Goal: Task Accomplishment & Management: Complete application form

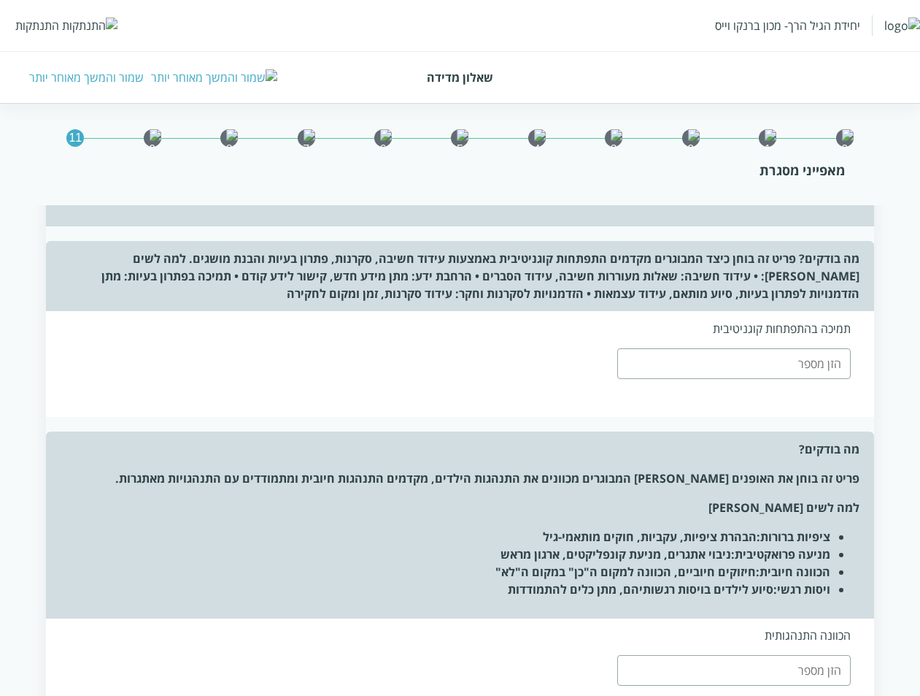
scroll to position [2600, 0]
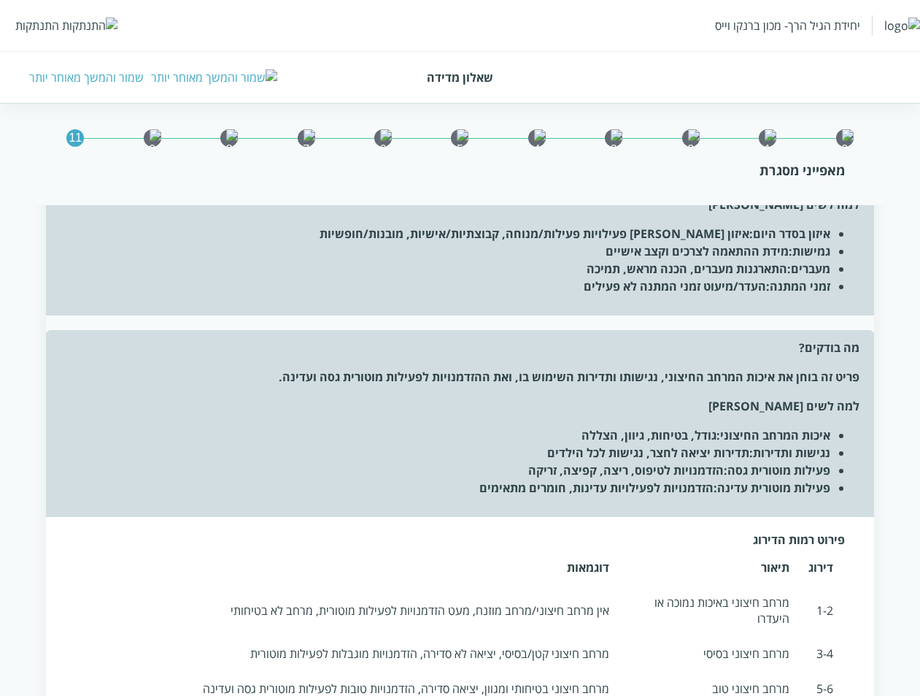
scroll to position [2190, 0]
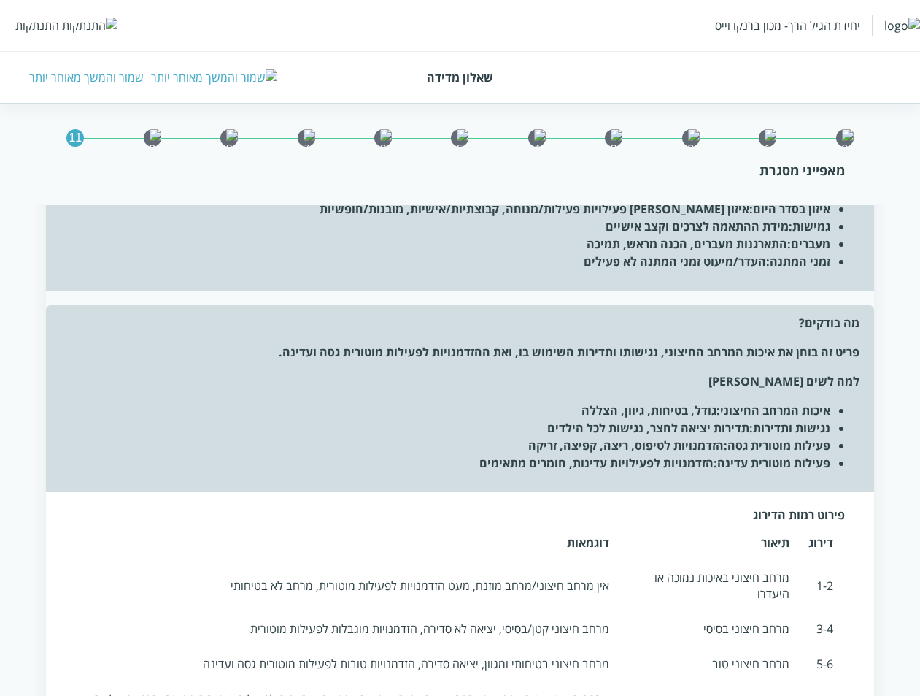
type input "4"
type input "1"
type input "4"
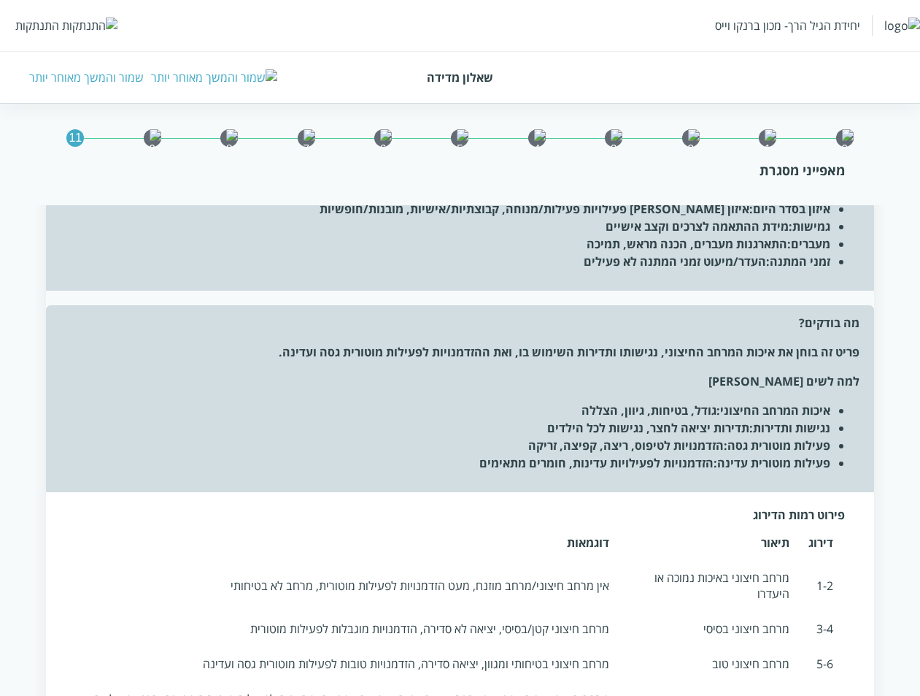
type input "4"
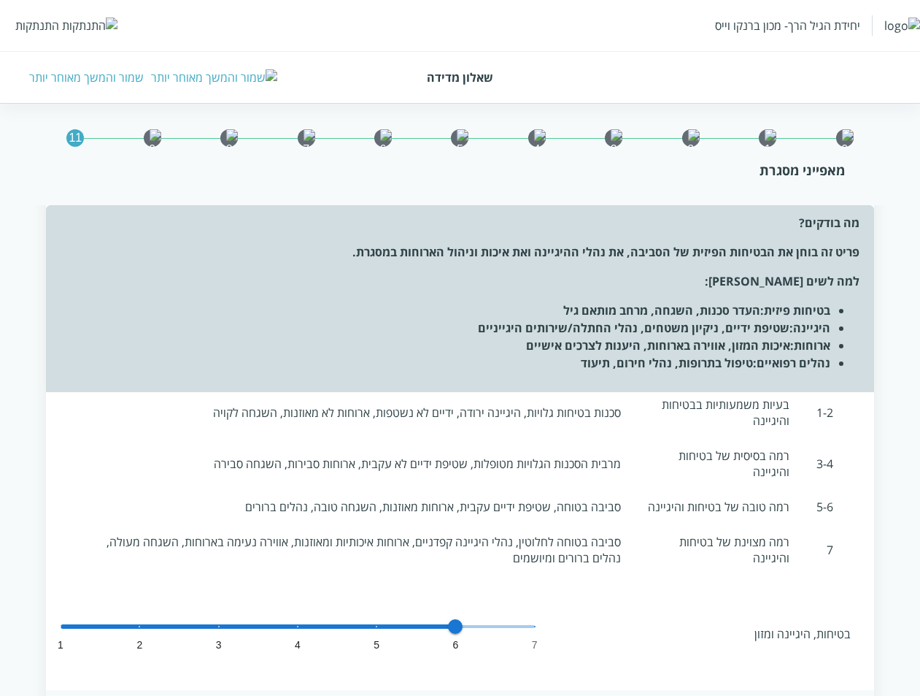
scroll to position [0, 0]
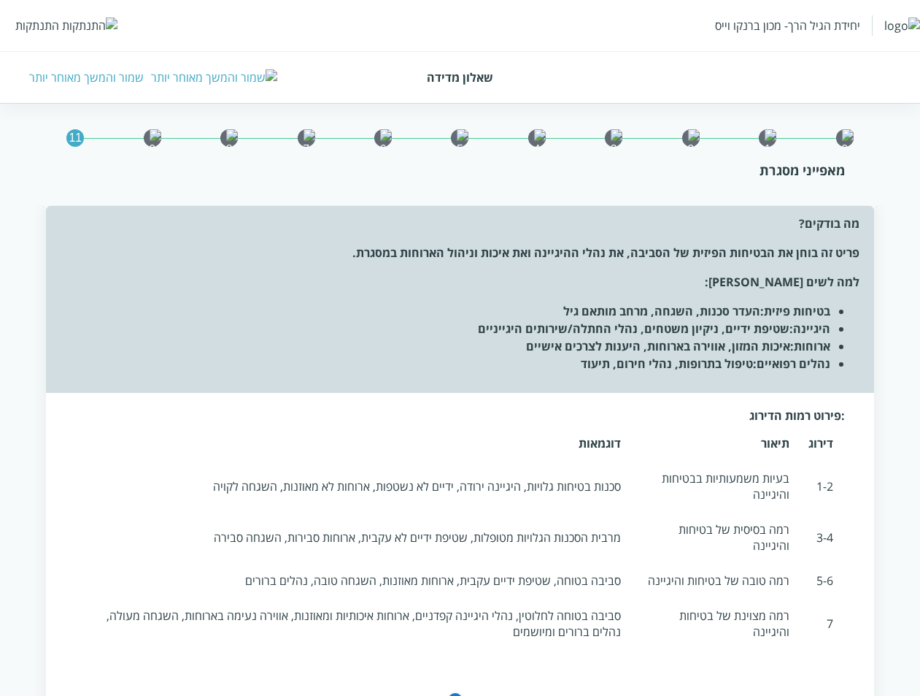
drag, startPoint x: 654, startPoint y: 496, endPoint x: 654, endPoint y: 507, distance: 10.2
click at [654, 514] on td "רמה בסיסית של בטיחות והיגיינה" at bounding box center [715, 537] width 164 height 47
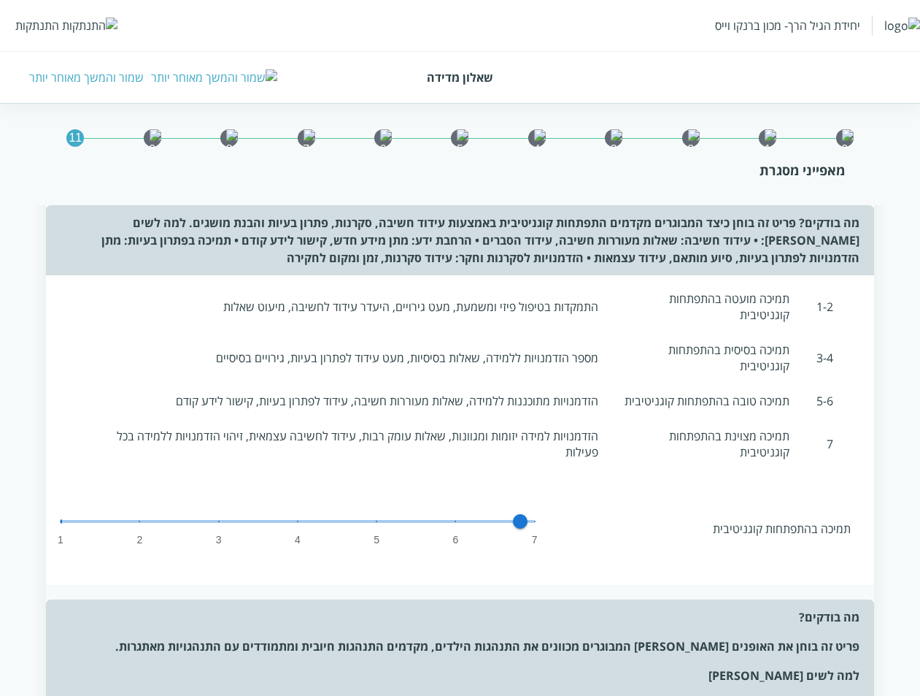
scroll to position [4300, 0]
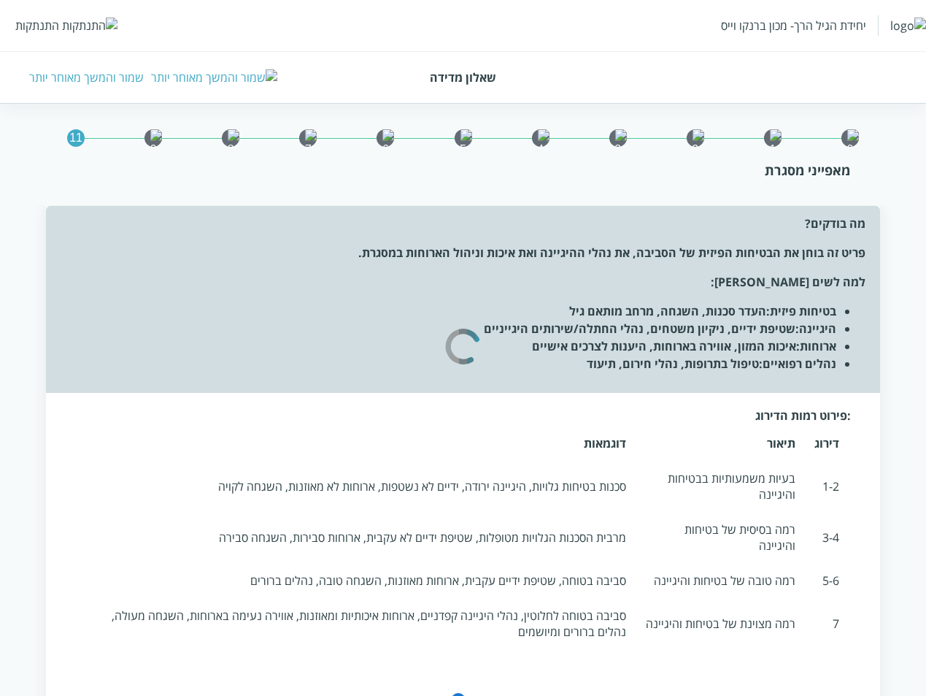
type input "4"
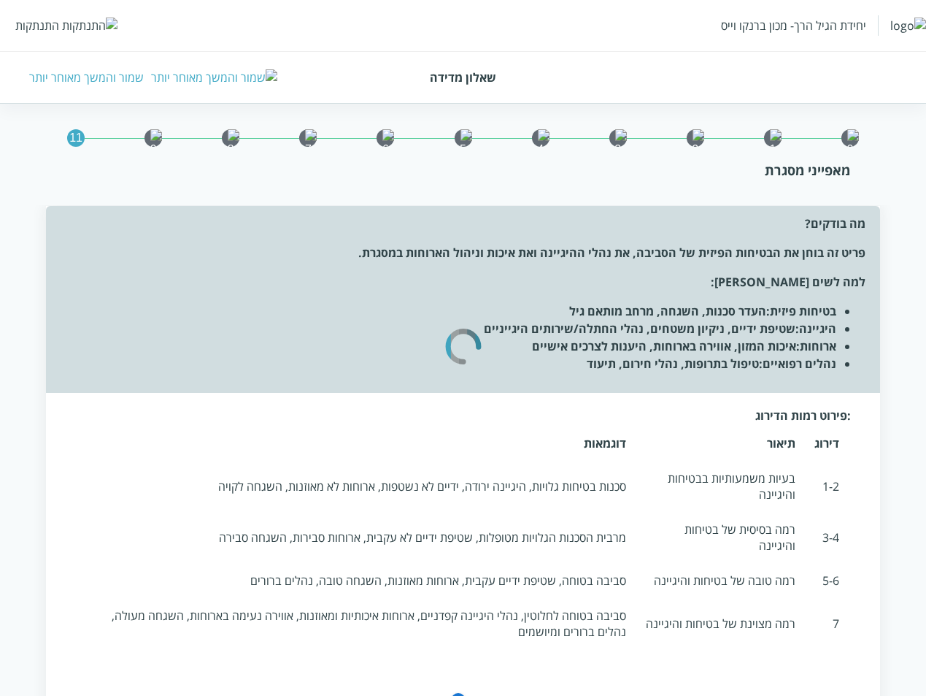
type input "4"
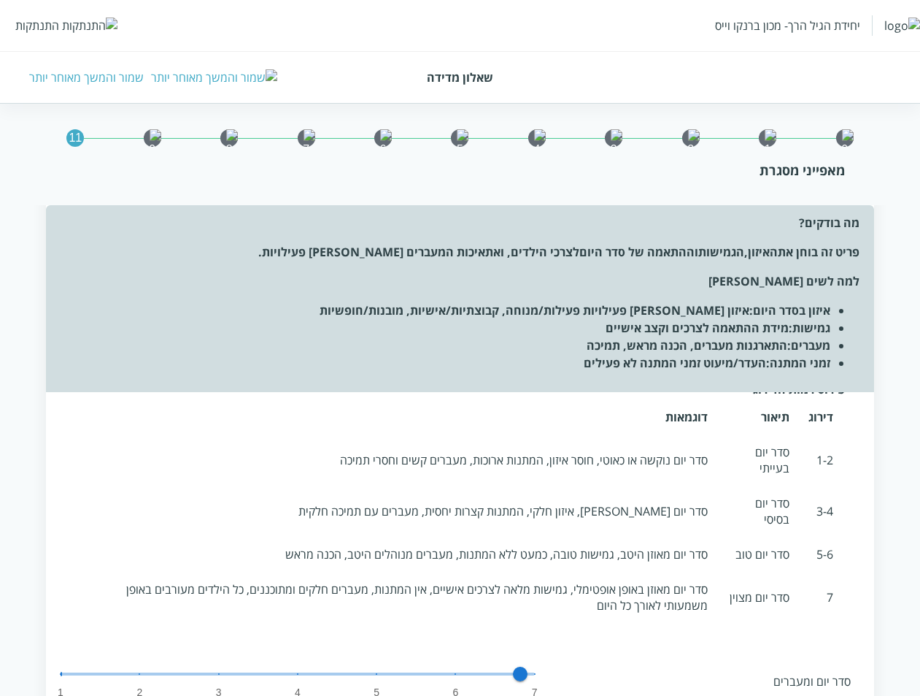
scroll to position [1752, 0]
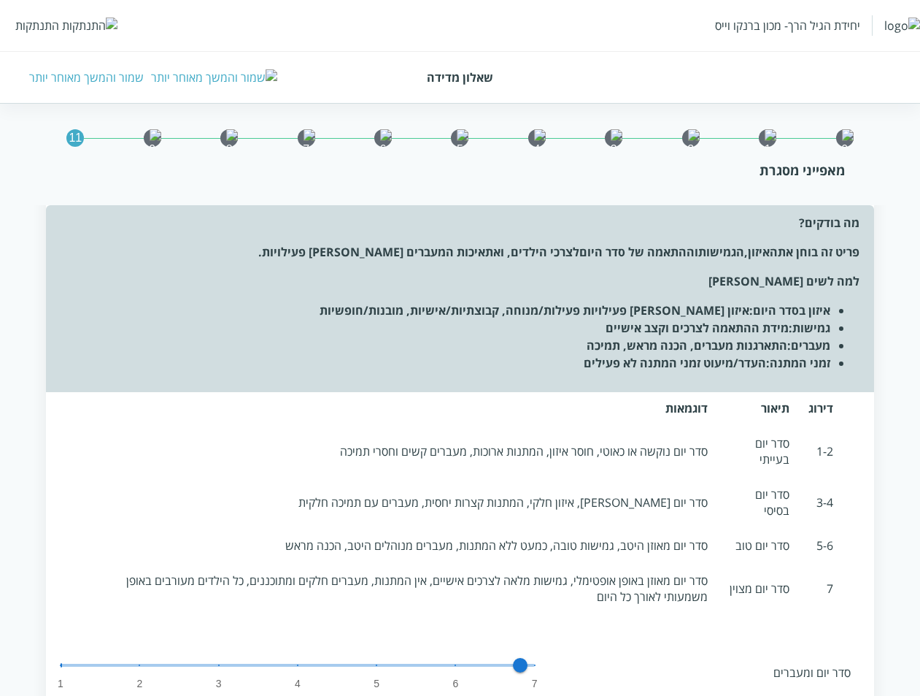
type input "4"
type input "7"
type input "4"
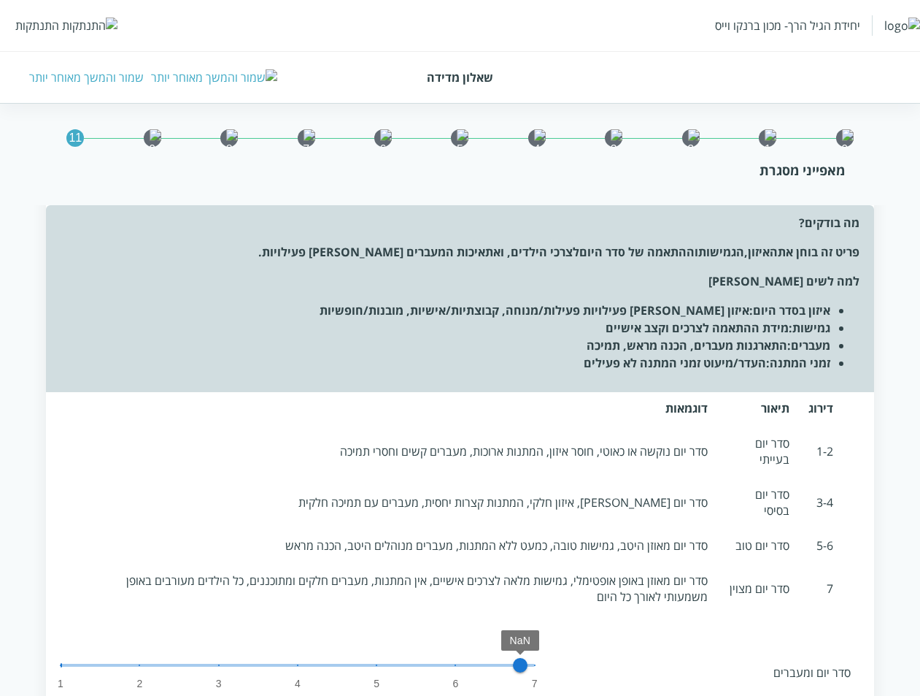
type input "4"
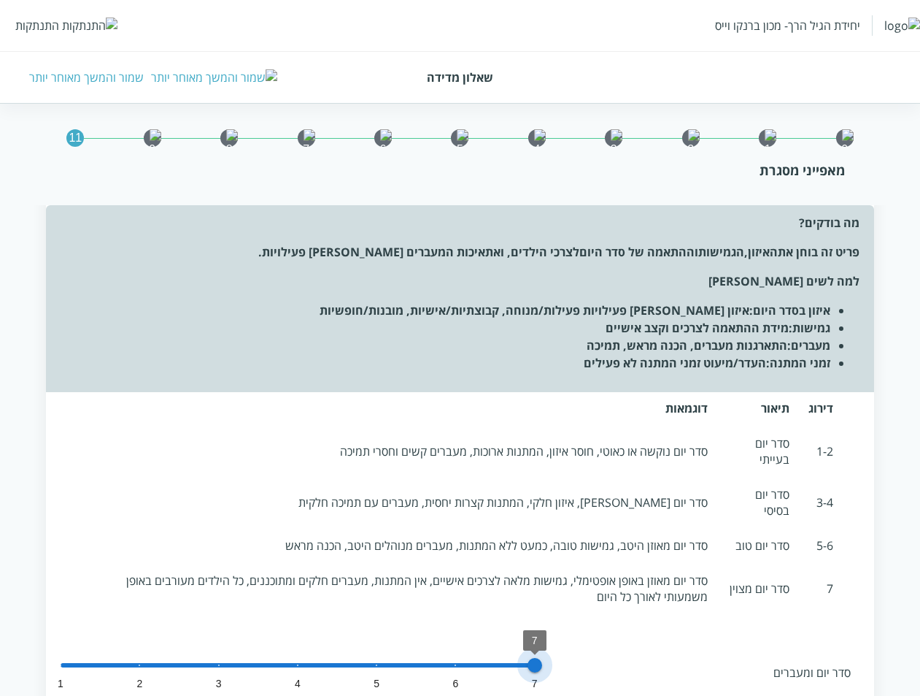
click at [535, 658] on span "7" at bounding box center [535, 665] width 15 height 15
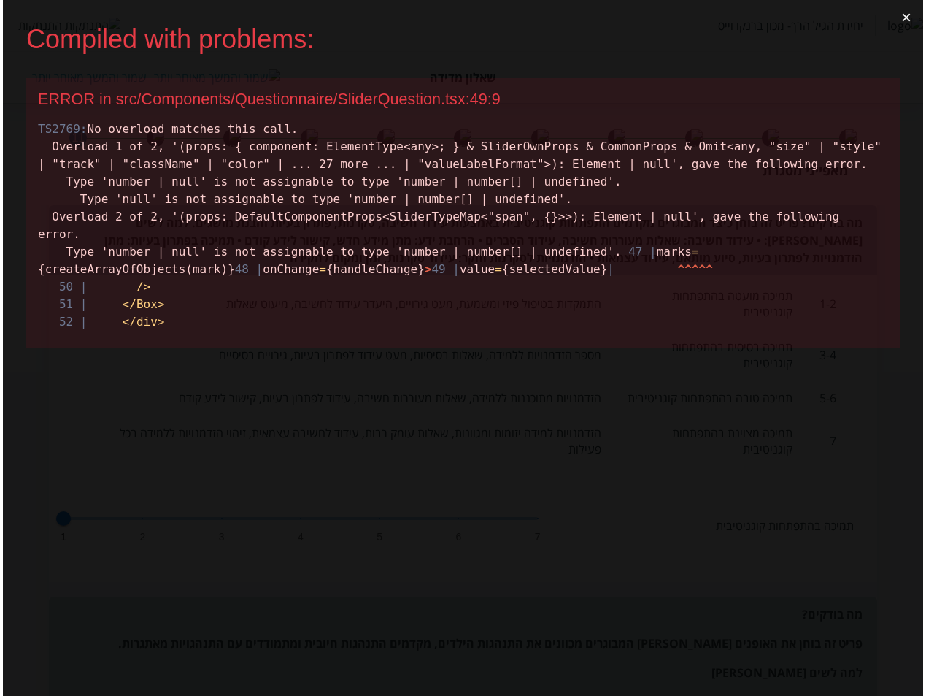
scroll to position [0, 0]
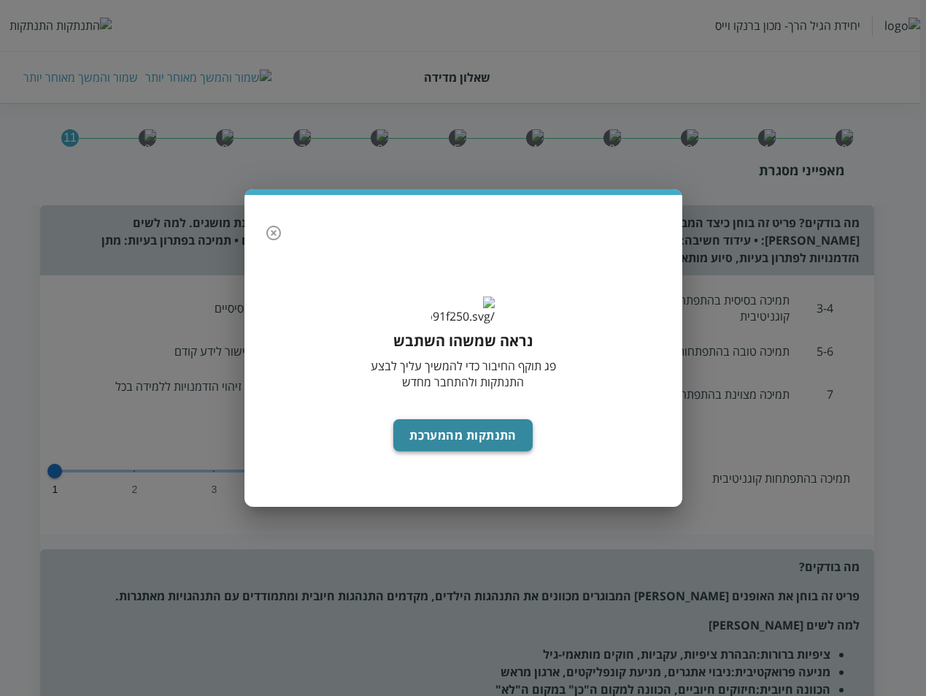
click at [489, 447] on button "התנתקות מהמערכת" at bounding box center [462, 435] width 139 height 32
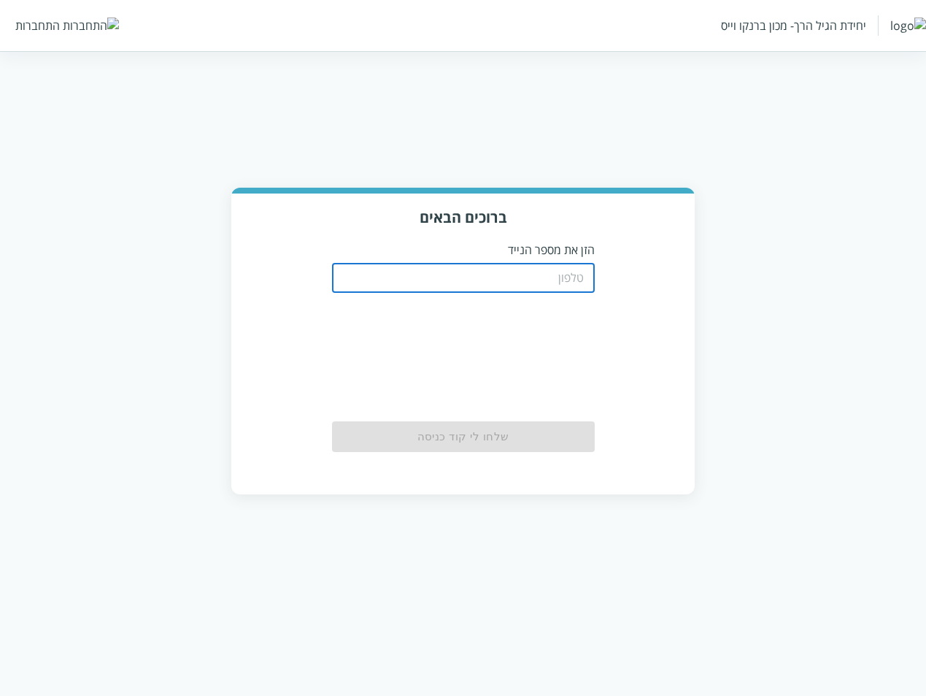
type input "0533115537"
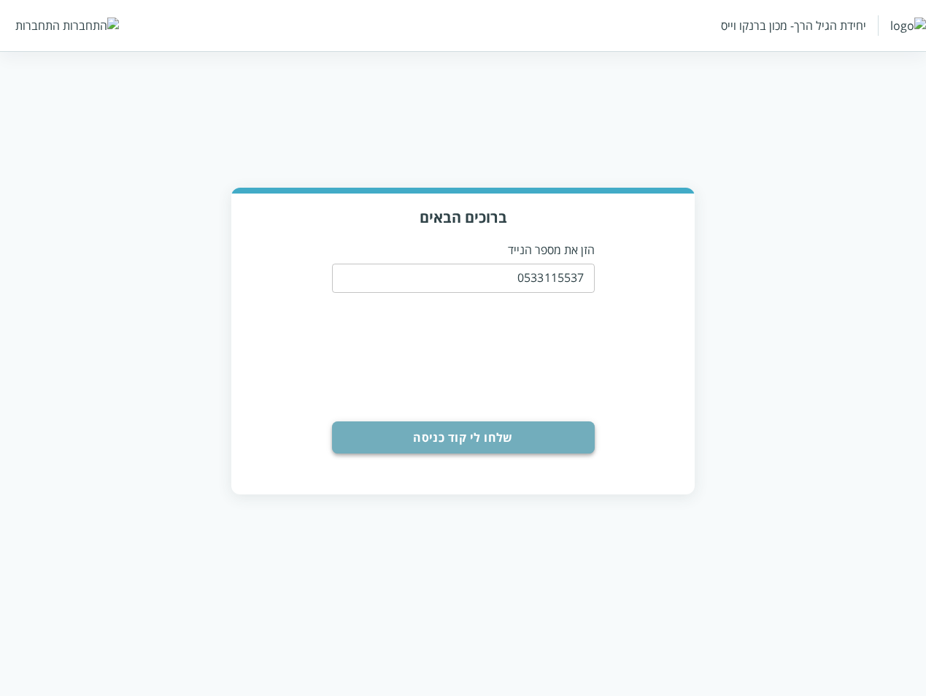
click at [480, 428] on button "שלחו לי קוד כניסה" at bounding box center [463, 437] width 263 height 32
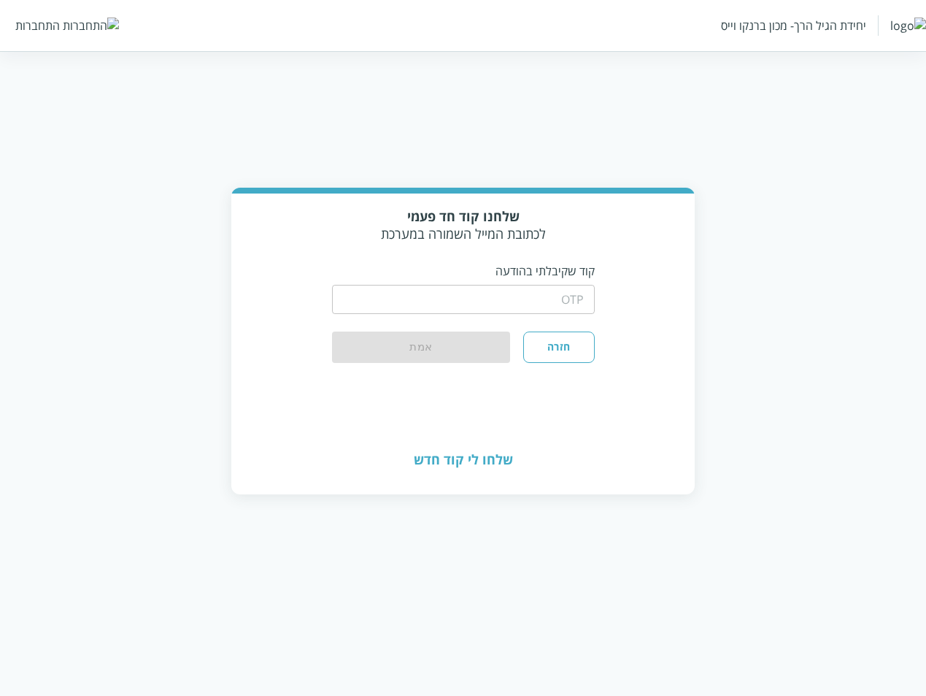
click at [545, 297] on input "string" at bounding box center [463, 299] width 263 height 29
type input "1234"
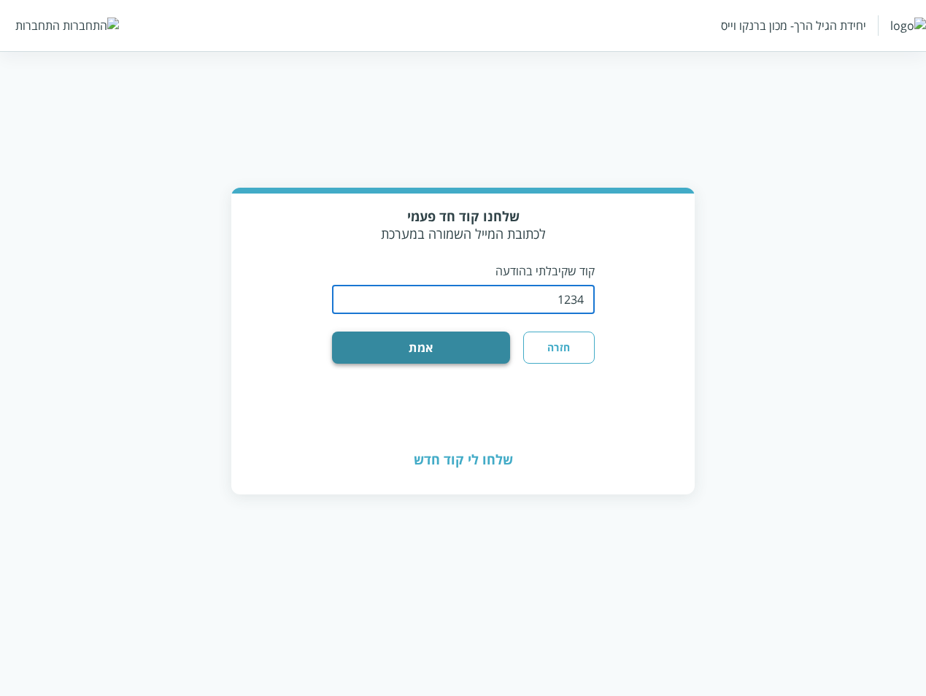
click at [497, 333] on button "אמת" at bounding box center [421, 347] width 179 height 32
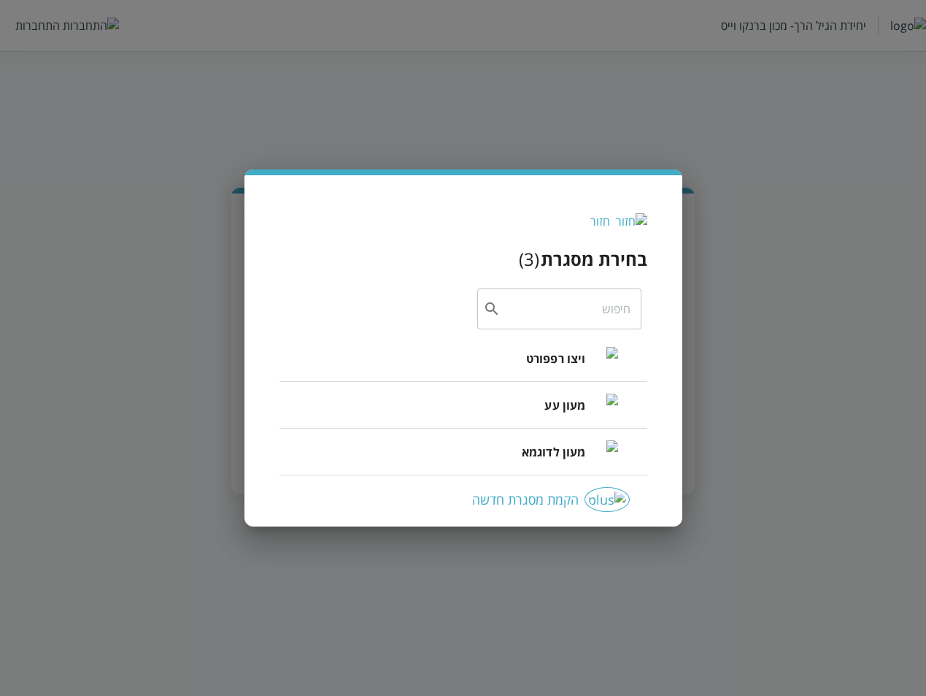
click at [539, 343] on div "ויצו רפפורט" at bounding box center [572, 358] width 92 height 63
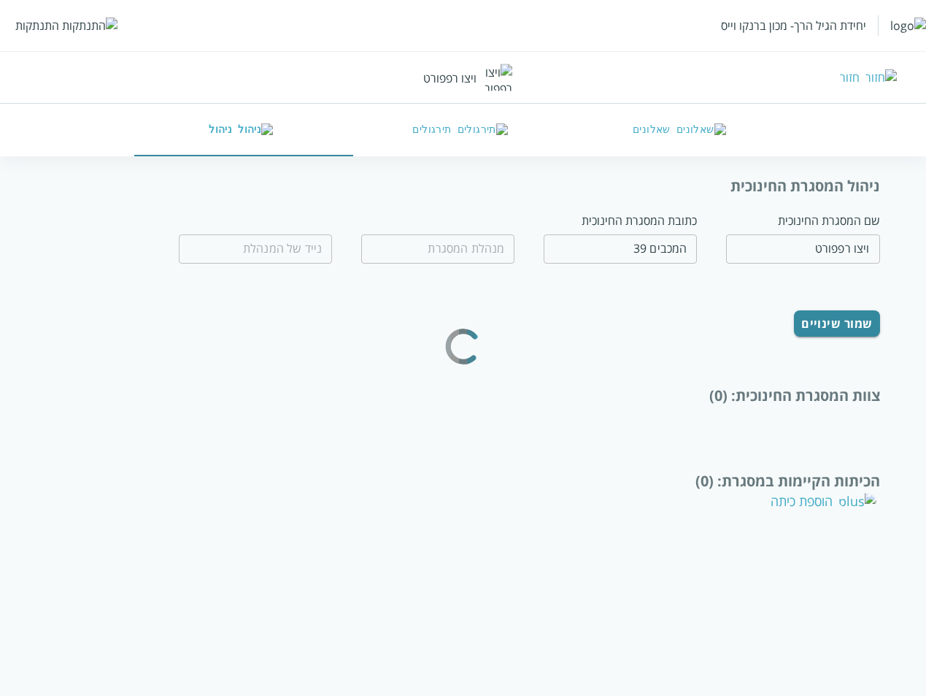
type input "חנה לל"
type input "0532654189"
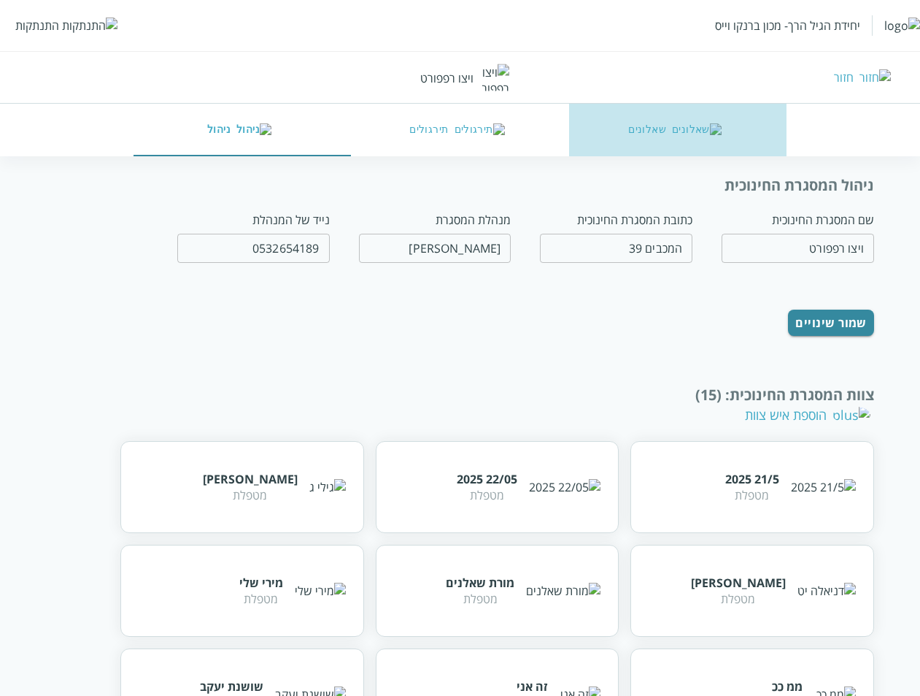
click at [691, 130] on img "button" at bounding box center [697, 129] width 50 height 13
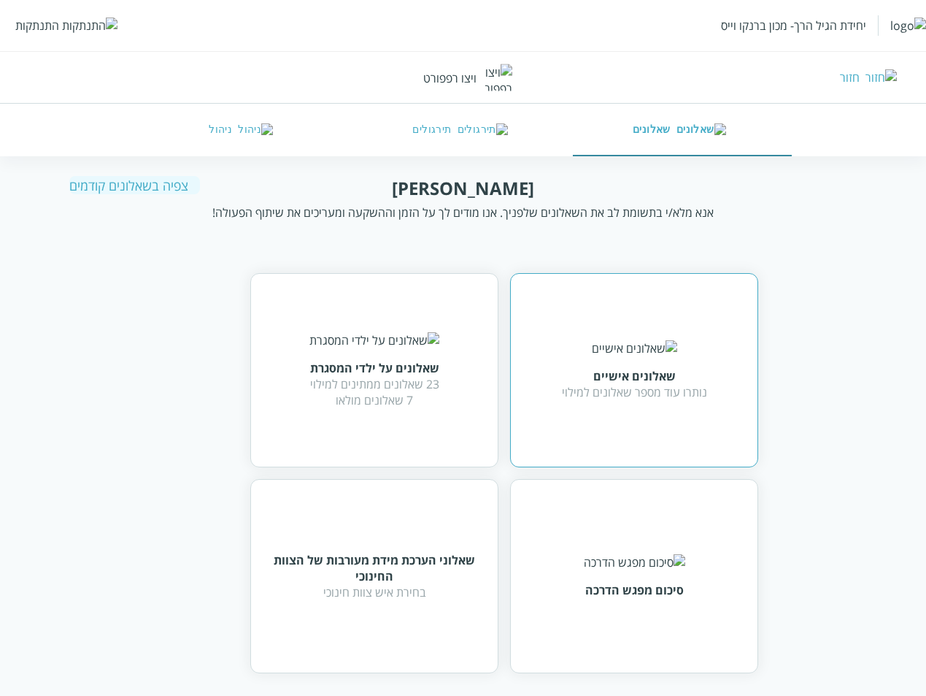
click at [644, 388] on div "נותרו עוד מספר שאלונים למילוי" at bounding box center [634, 392] width 145 height 16
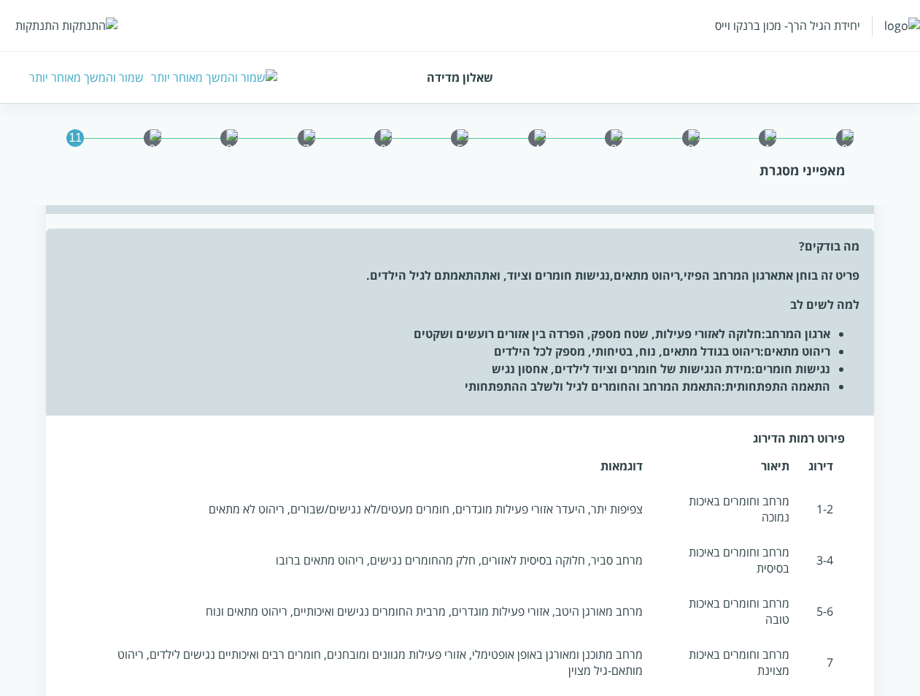
scroll to position [584, 0]
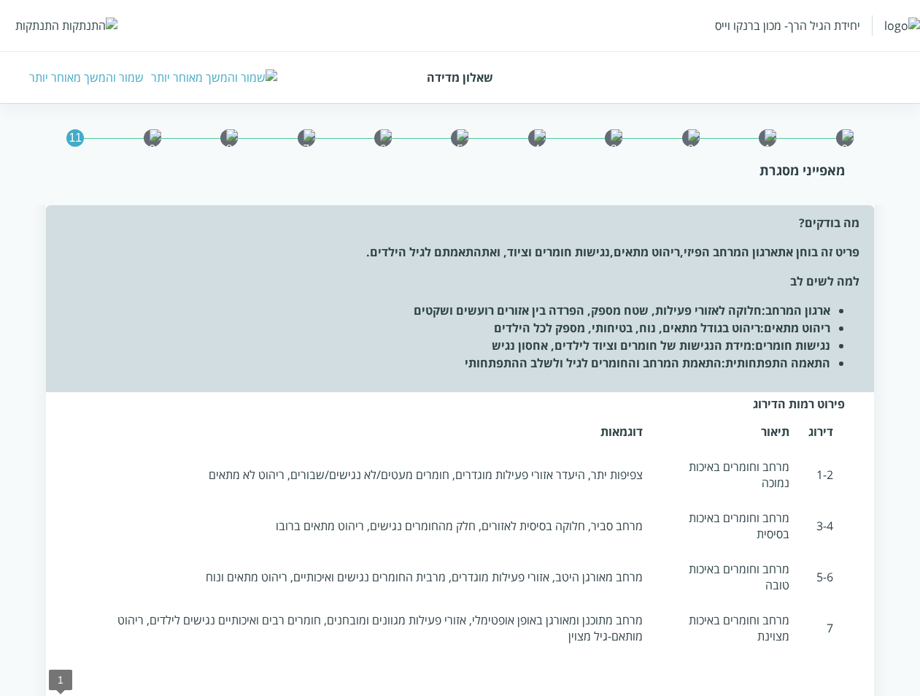
click at [58, 695] on span "1" at bounding box center [60, 704] width 15 height 15
click at [60, 695] on span "1" at bounding box center [60, 704] width 15 height 15
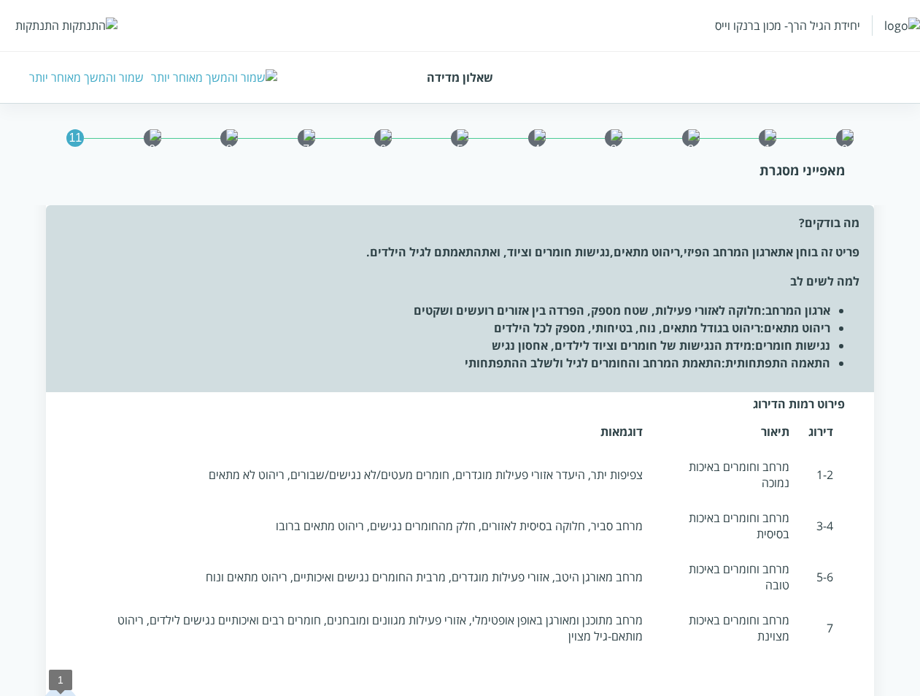
click at [60, 695] on span "1" at bounding box center [60, 704] width 15 height 15
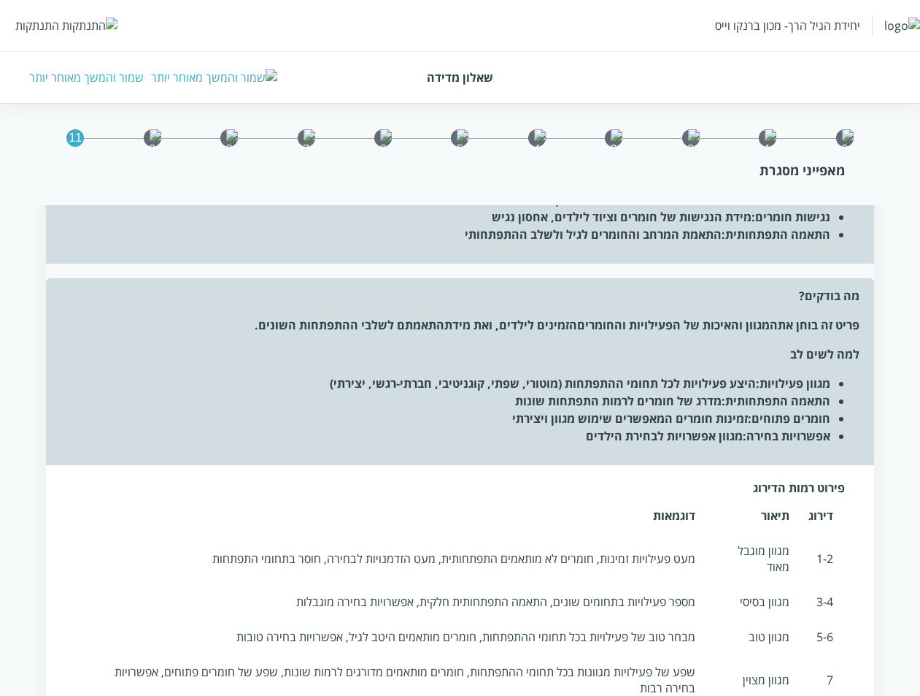
scroll to position [1095, 0]
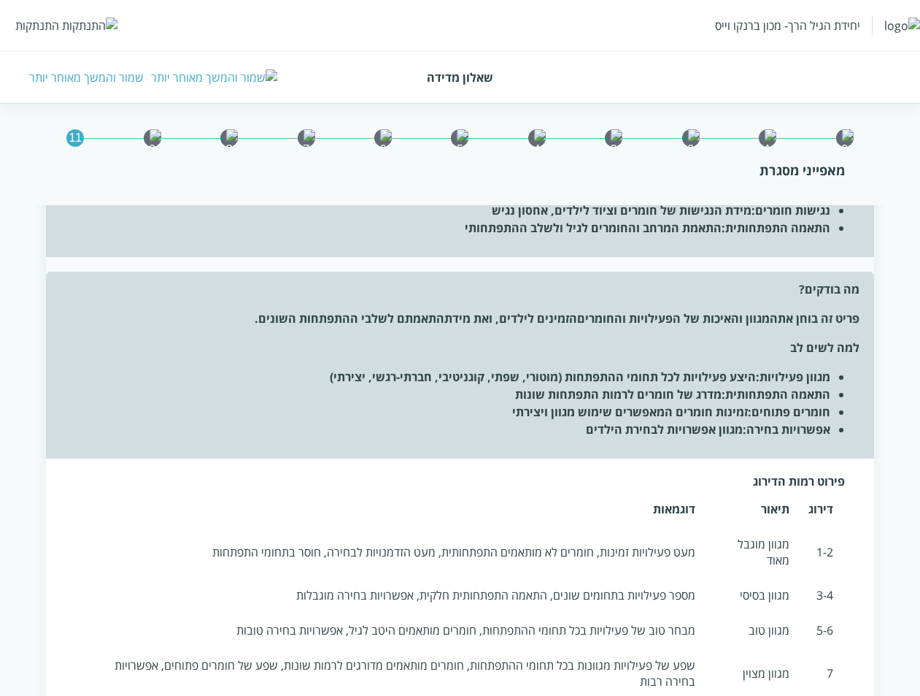
type input "7"
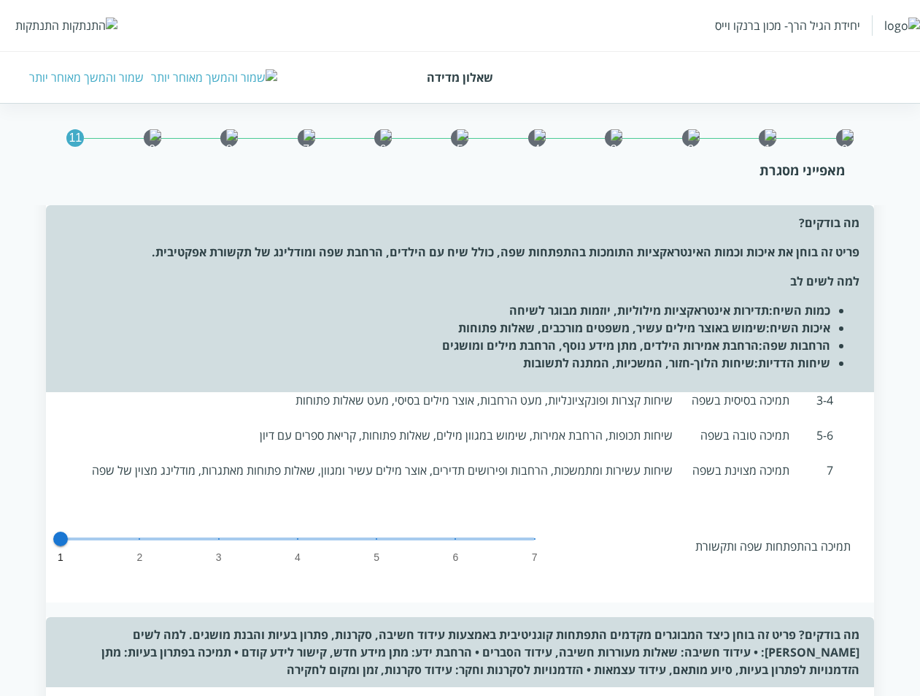
scroll to position [3906, 0]
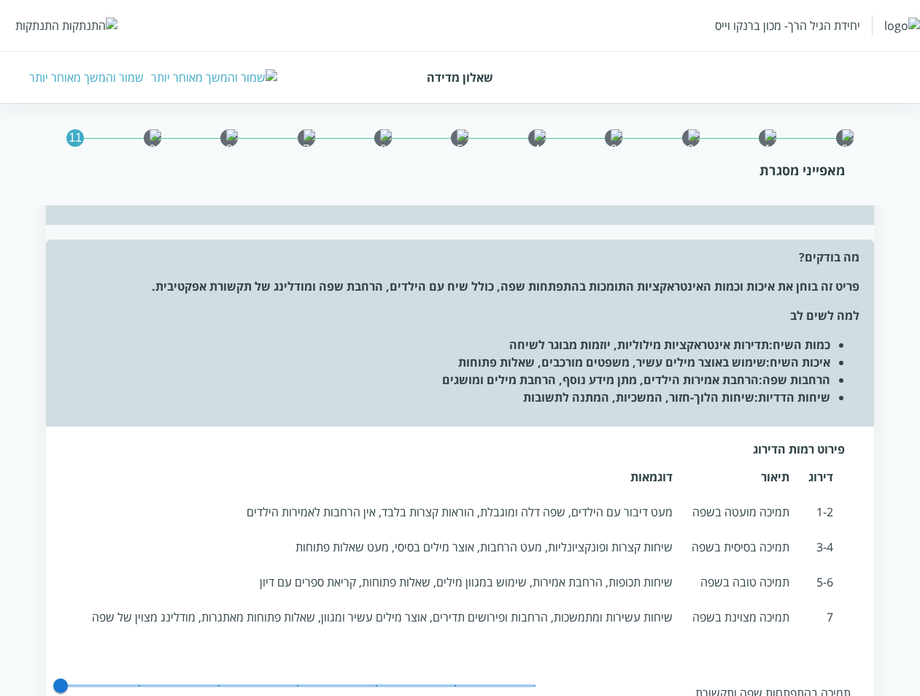
scroll to position [3687, 0]
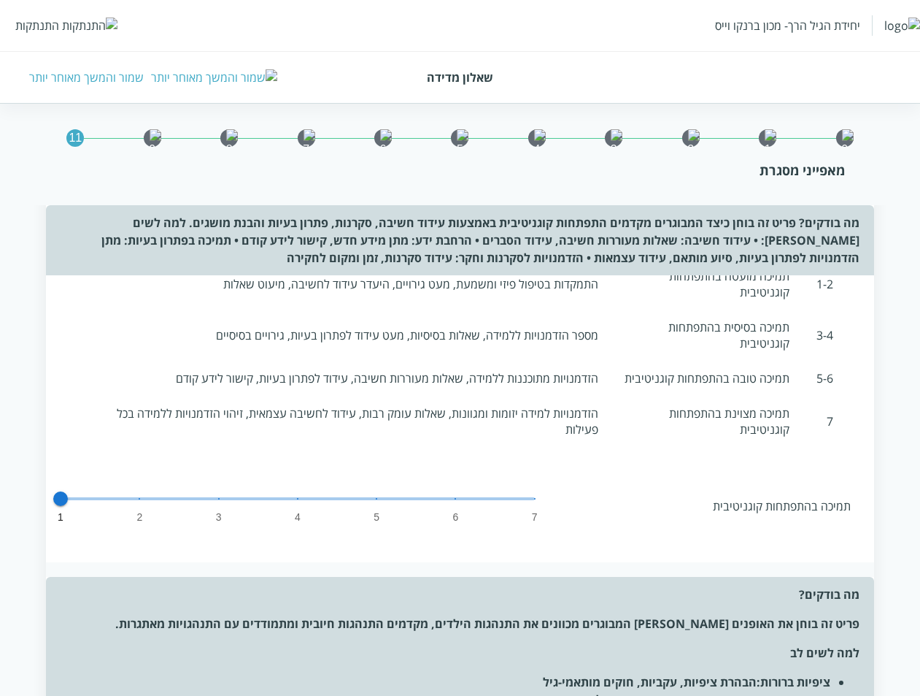
scroll to position [4417, 0]
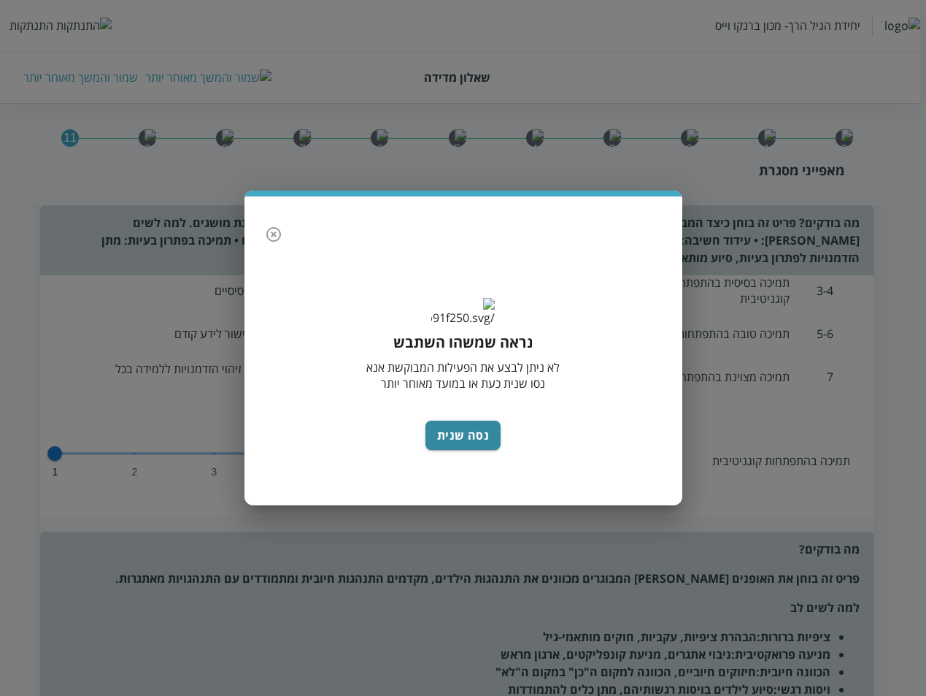
click at [824, 627] on div "נראה שמשהו השתבש לא ניתן לבצע את הפעילות המבוקשת אנא נסו שנית כעת או במועד מאוח…" at bounding box center [463, 348] width 926 height 696
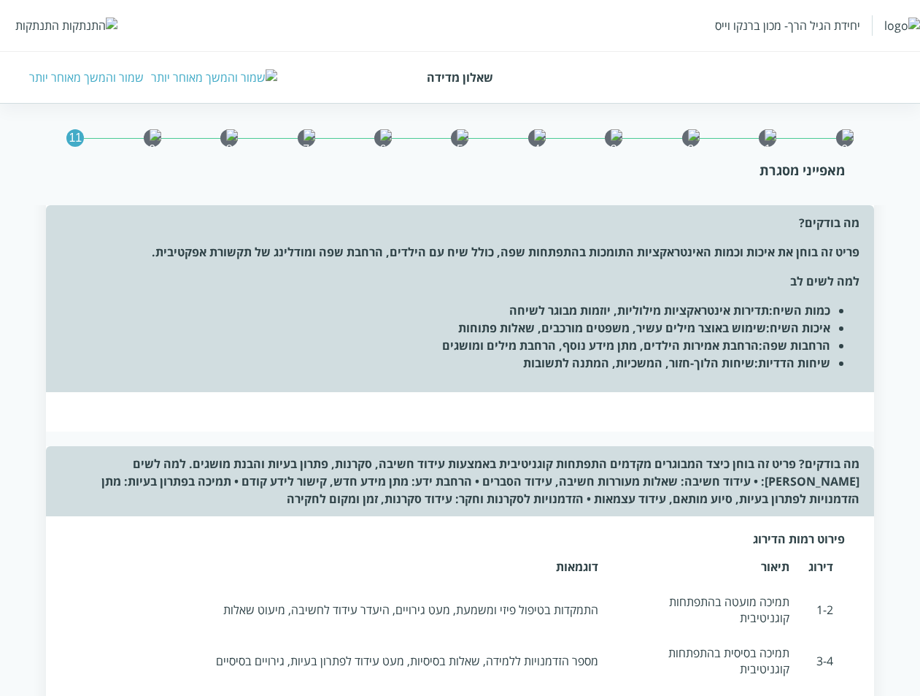
scroll to position [3979, 0]
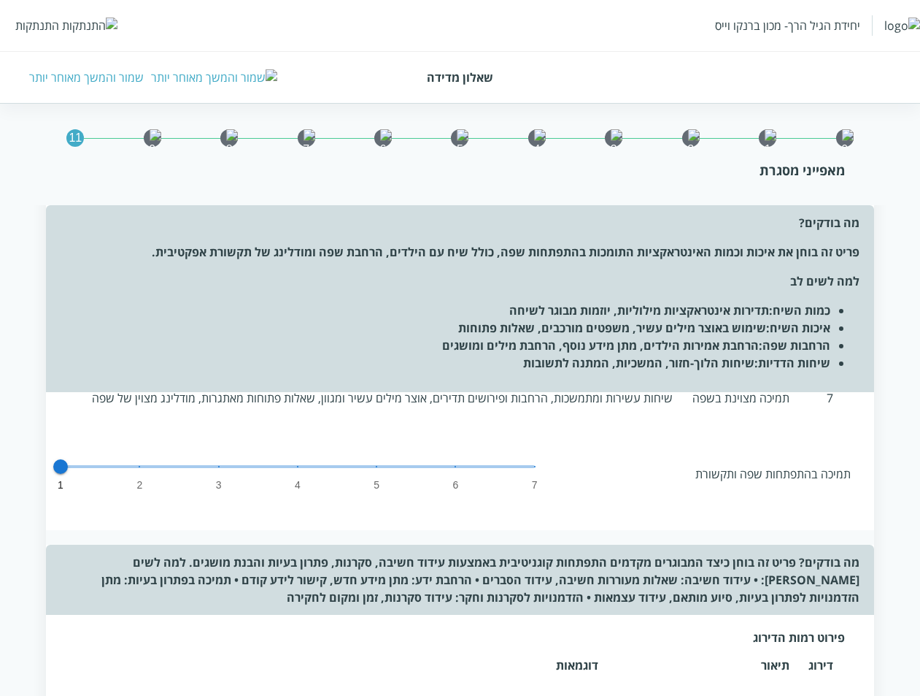
click at [88, 80] on div "שמור והמשך מאוחר יותר" at bounding box center [86, 77] width 115 height 16
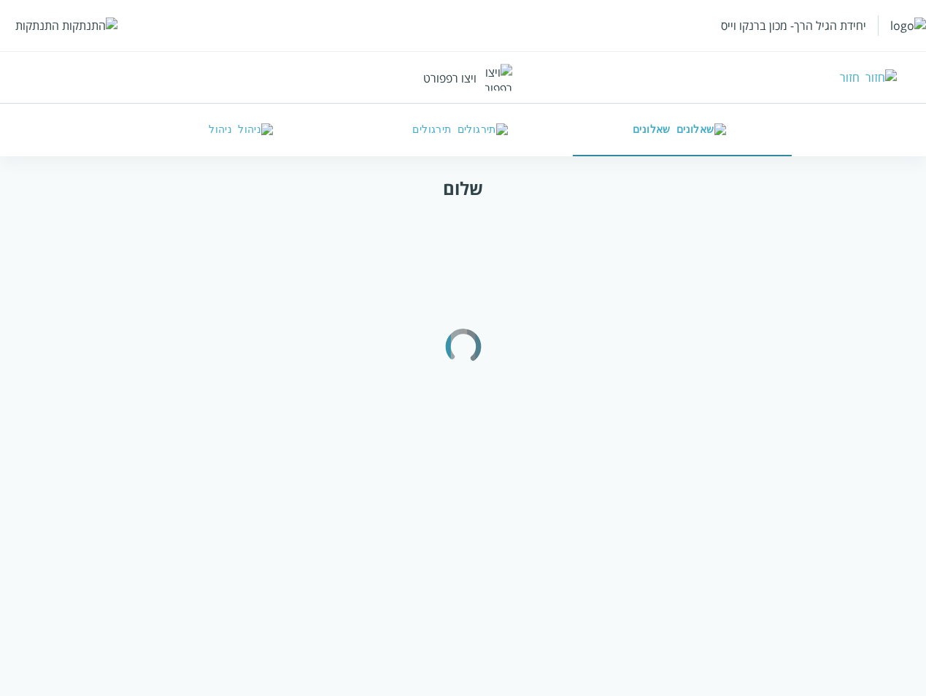
click at [794, 257] on html "יחידת הגיל הרך- מכון [PERSON_NAME] התנתקות חזור ויצו [PERSON_NAME] שאלונים תירג…" at bounding box center [463, 128] width 926 height 257
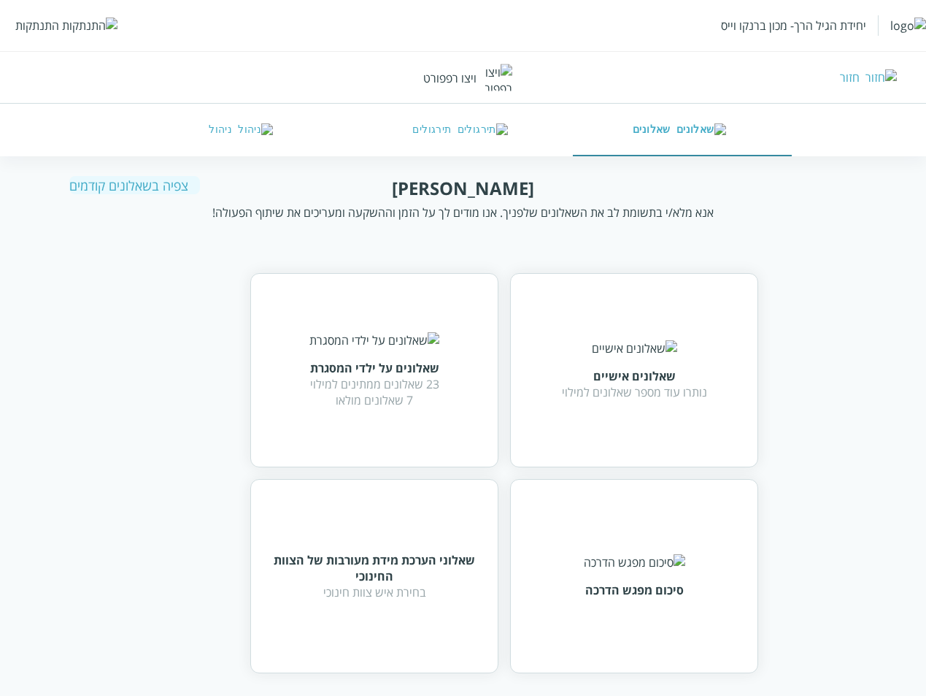
click at [794, 401] on div "שלום [PERSON_NAME] אנא מלא/י [PERSON_NAME] את השאלונים שלפניך. אנו מודים לך על …" at bounding box center [463, 424] width 788 height 497
click at [613, 433] on div "שאלונים אישיים נותרו עוד מספר שאלונים למילוי" at bounding box center [634, 370] width 248 height 194
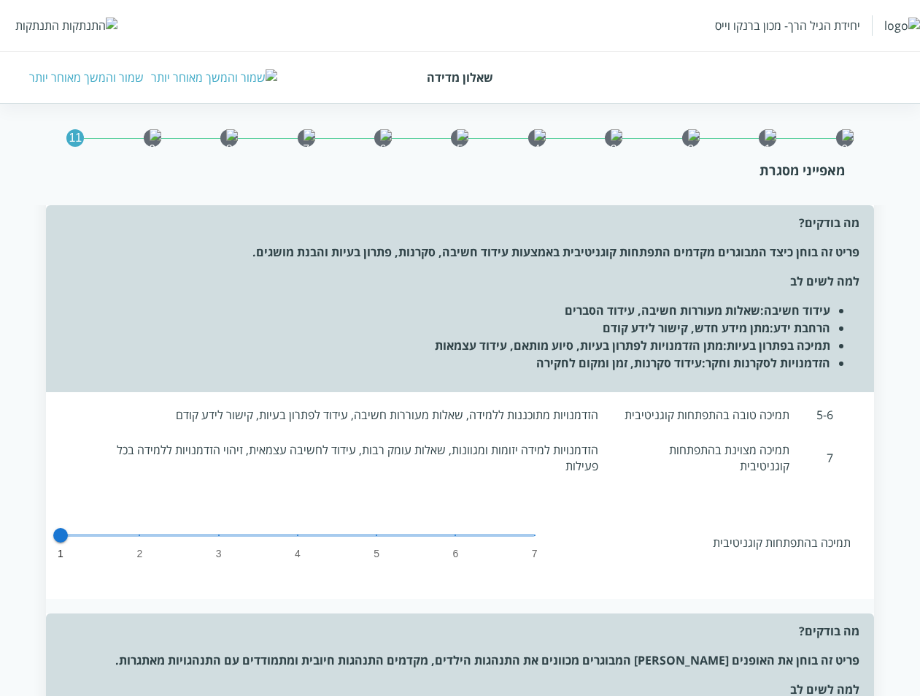
scroll to position [4660, 0]
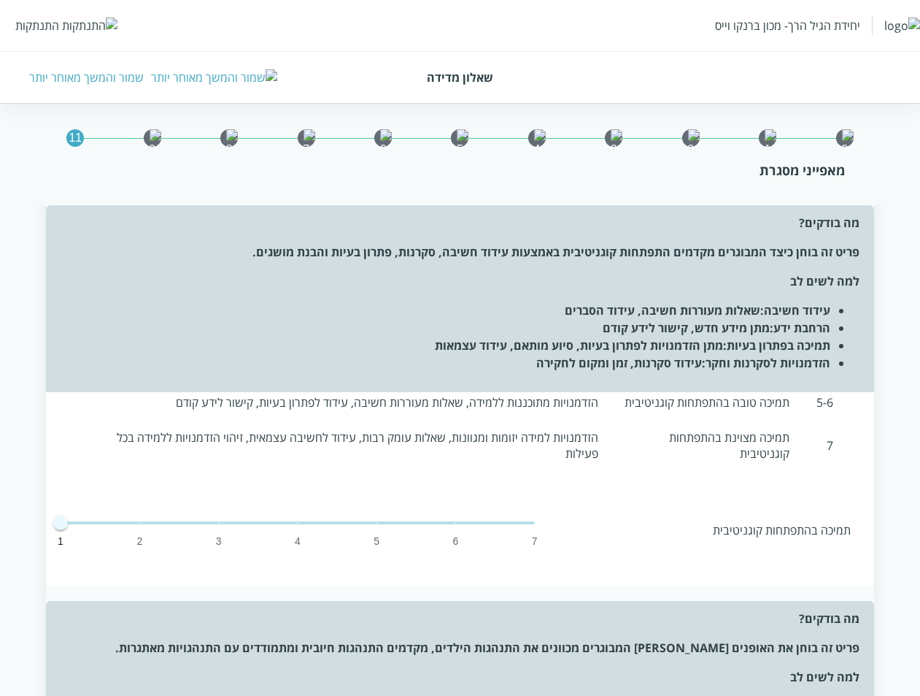
drag, startPoint x: 365, startPoint y: 536, endPoint x: 426, endPoint y: 547, distance: 61.6
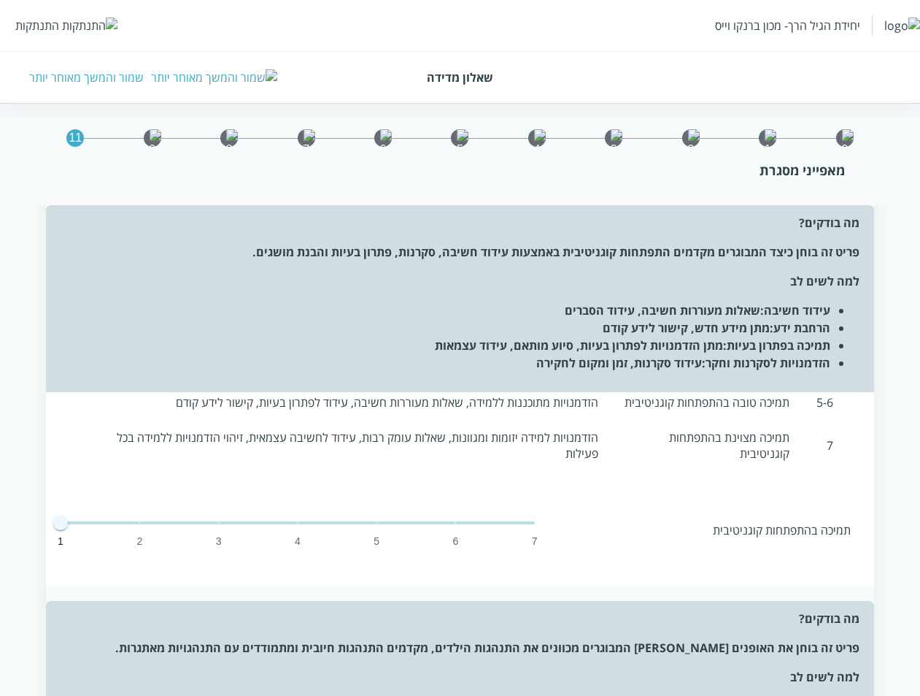
type input "3"
drag, startPoint x: 476, startPoint y: 635, endPoint x: 407, endPoint y: 491, distance: 159.6
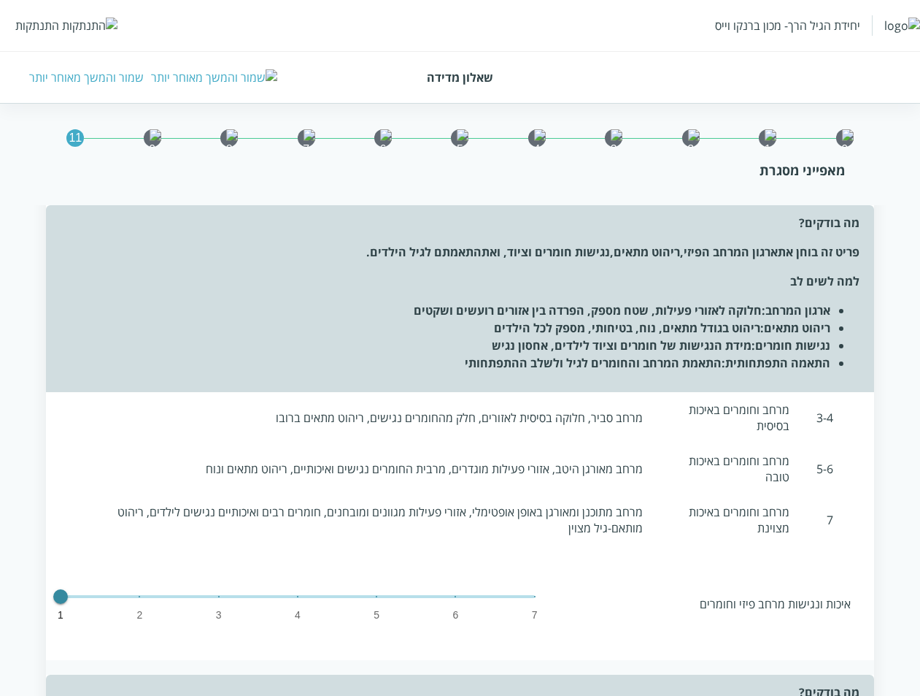
scroll to position [730, 0]
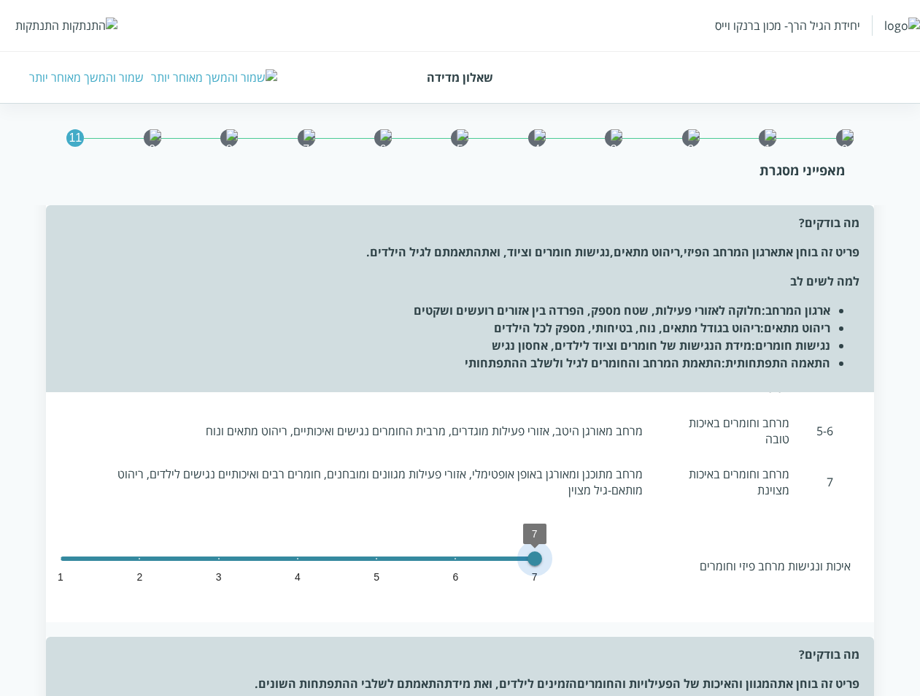
click at [526, 557] on span at bounding box center [298, 558] width 474 height 3
click at [457, 556] on span at bounding box center [259, 558] width 396 height 4
click at [372, 547] on span "1 2 3 4 5 6 7 5" at bounding box center [298, 558] width 474 height 22
click at [317, 547] on span "1 2 3 4 5 6 7 4" at bounding box center [298, 558] width 474 height 22
type input "3"
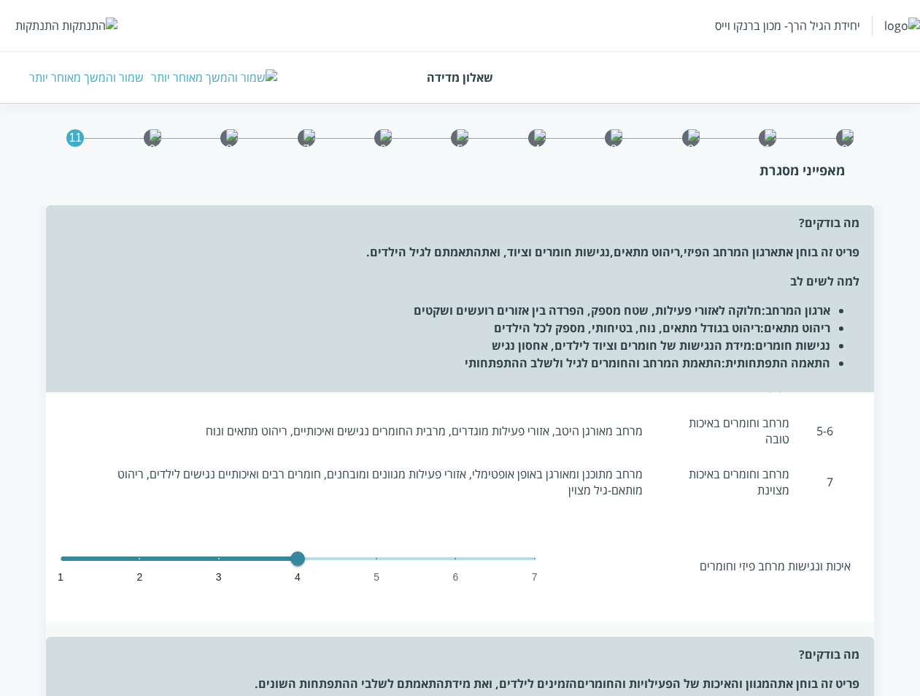
click at [218, 547] on span "1 2 3 4 5 6 7 4" at bounding box center [298, 558] width 474 height 22
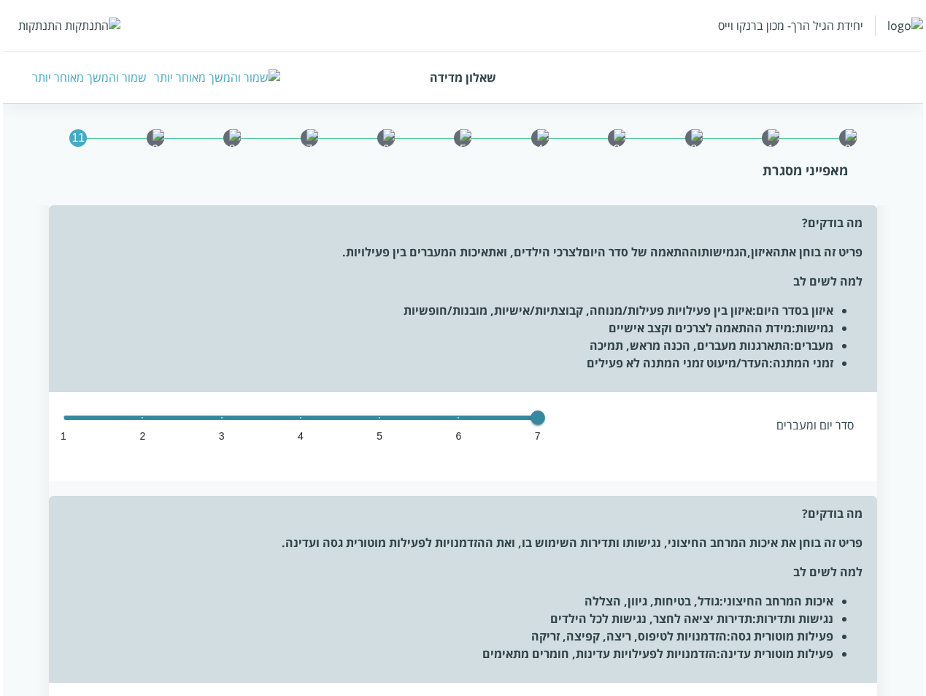
scroll to position [2263, 0]
